Goal: Task Accomplishment & Management: Complete application form

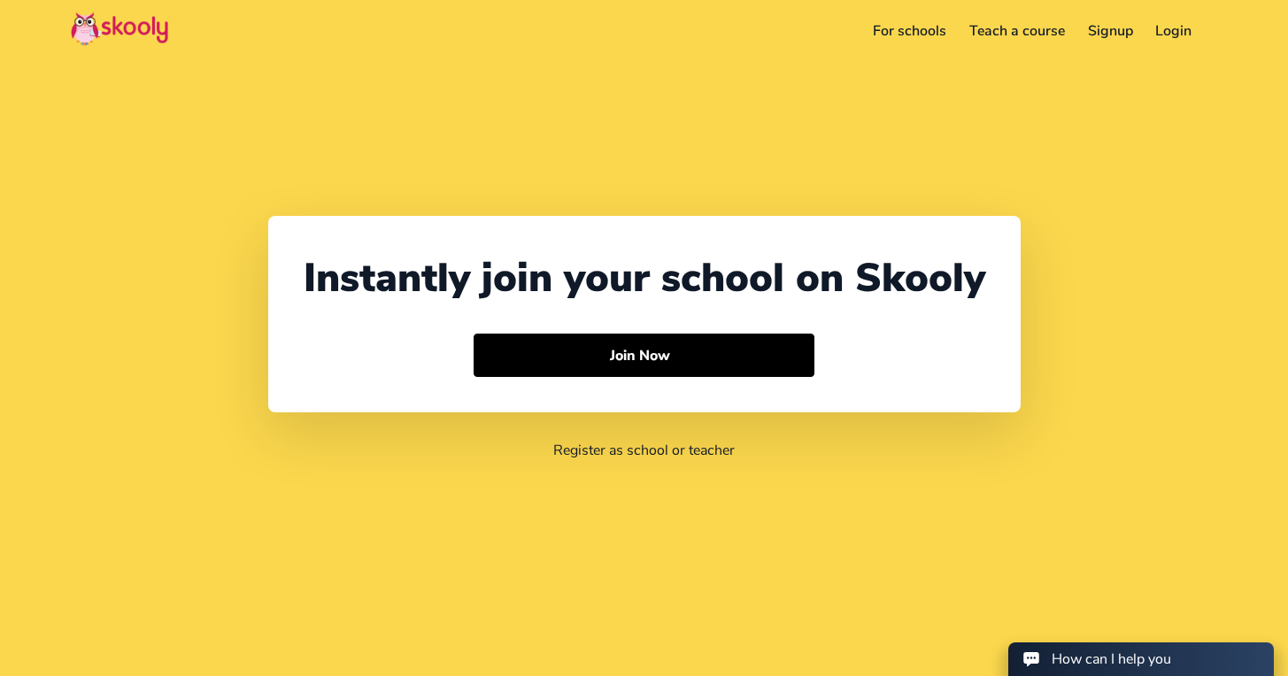
select select "971"
select select "[GEOGRAPHIC_DATA]"
select select "[GEOGRAPHIC_DATA]/[GEOGRAPHIC_DATA]"
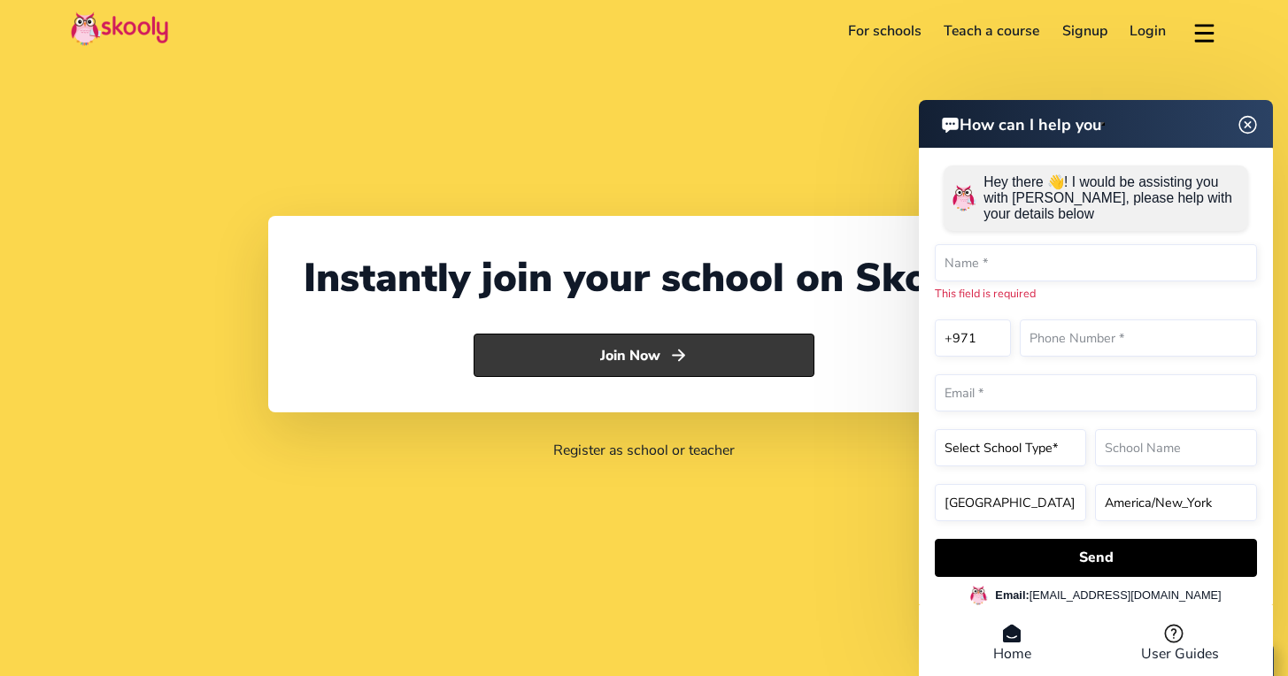
click at [619, 356] on button "Join Now" at bounding box center [643, 356] width 341 height 44
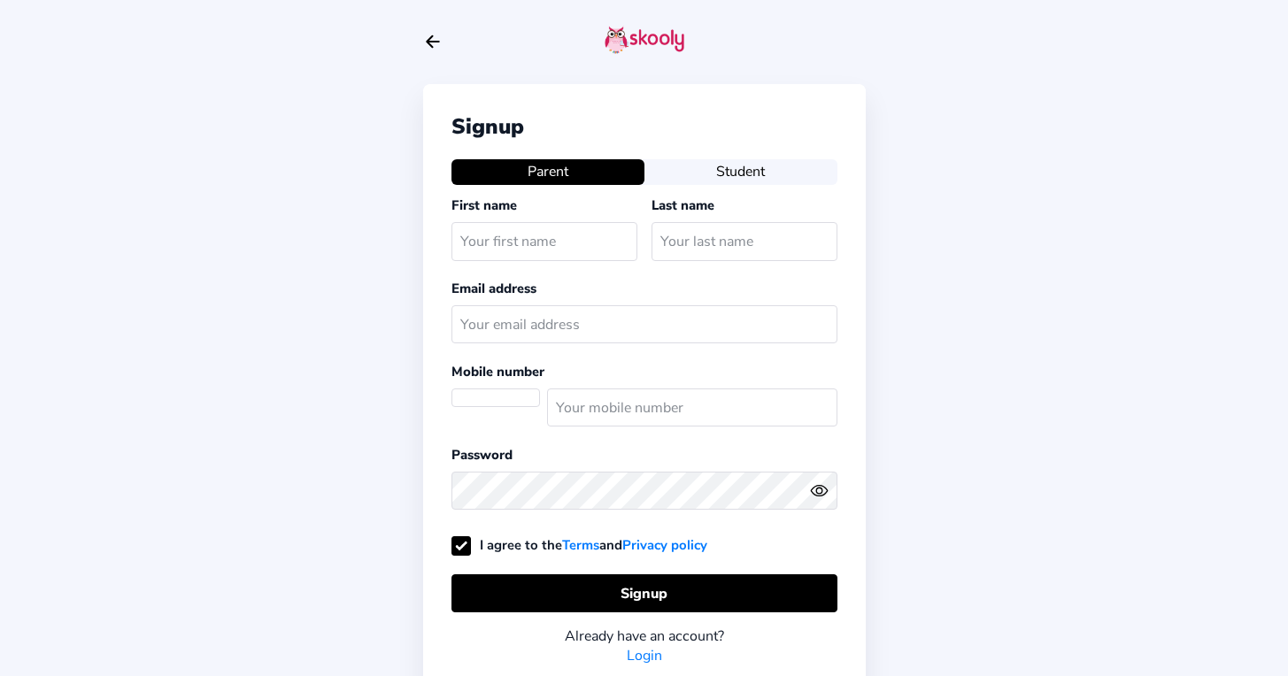
select select "AE"
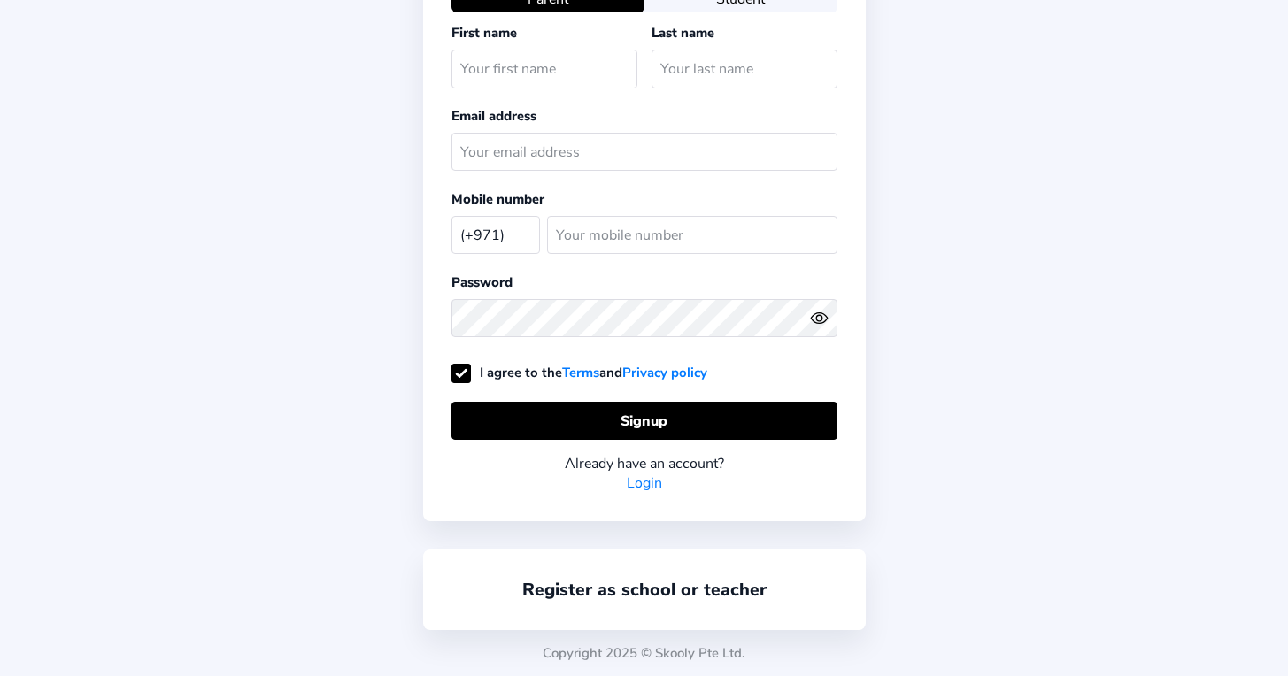
scroll to position [173, 0]
click at [596, 591] on link "Register as school or teacher" at bounding box center [644, 590] width 244 height 24
